Goal: Task Accomplishment & Management: Manage account settings

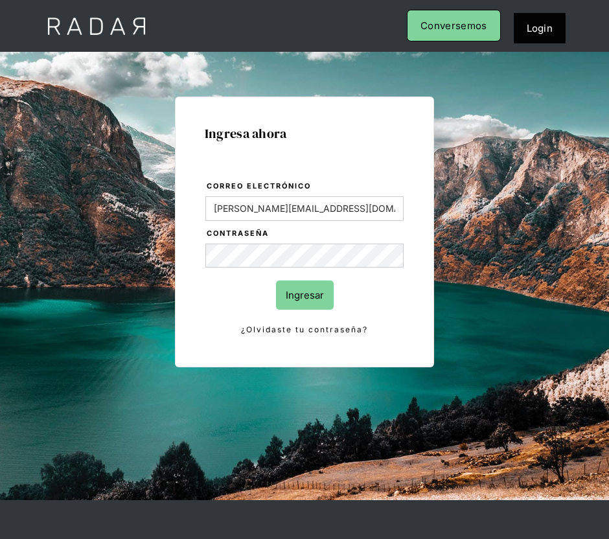
click at [315, 301] on input "Ingresar" at bounding box center [305, 294] width 58 height 29
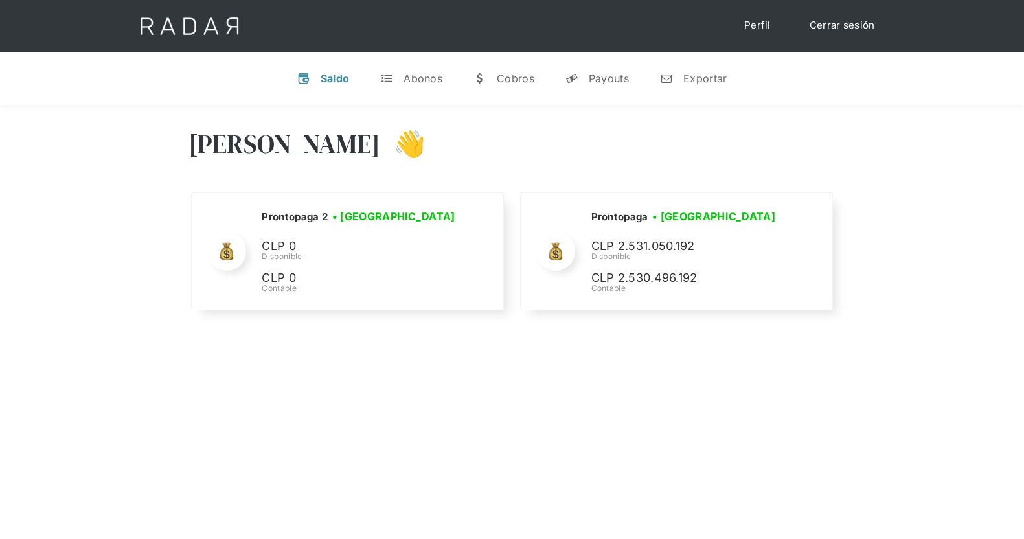
click at [608, 23] on link "Cerrar sesión" at bounding box center [842, 25] width 91 height 25
